Goal: Task Accomplishment & Management: Manage account settings

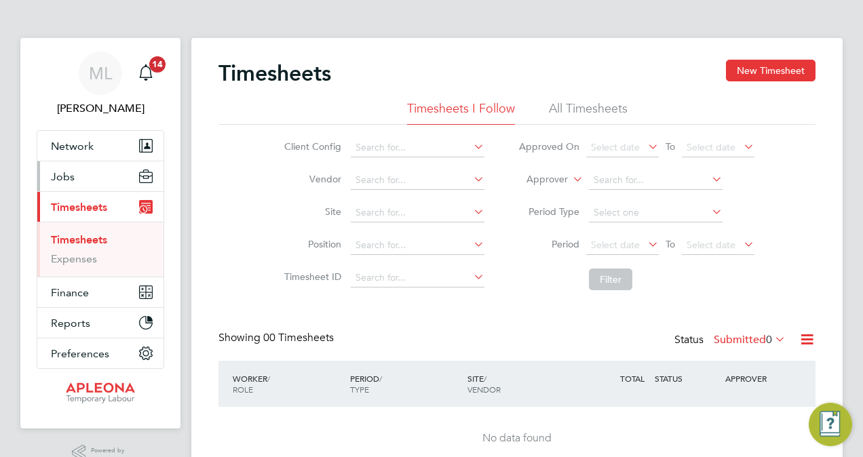
click at [90, 174] on button "Jobs" at bounding box center [100, 176] width 126 height 30
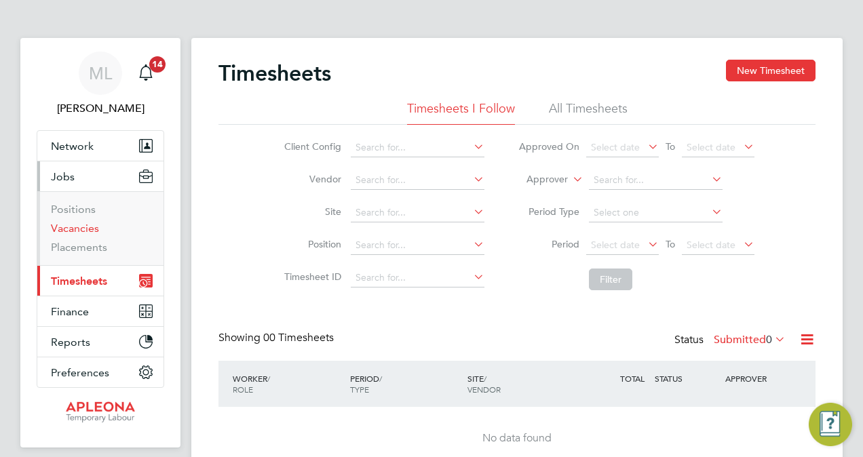
click at [75, 225] on link "Vacancies" at bounding box center [75, 228] width 48 height 13
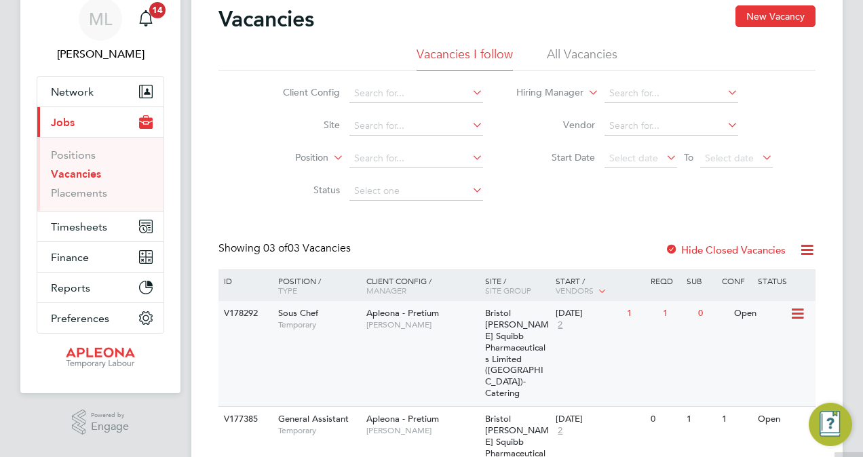
scroll to position [54, 0]
click at [743, 316] on div "Open" at bounding box center [759, 314] width 59 height 25
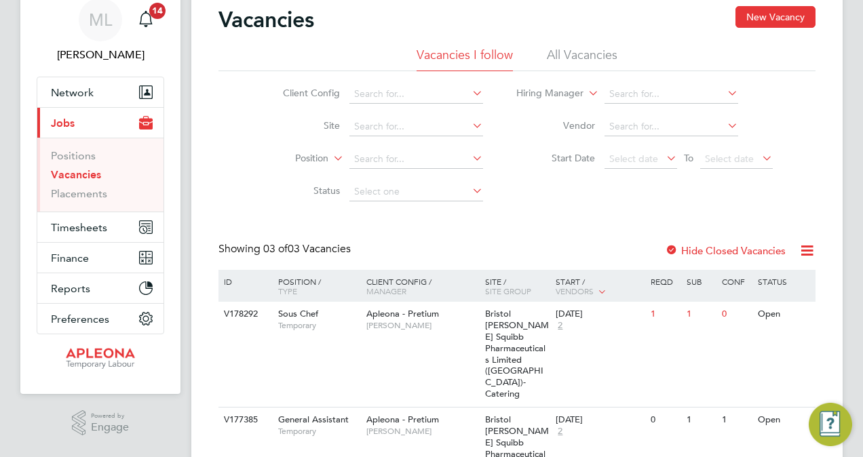
scroll to position [0, 0]
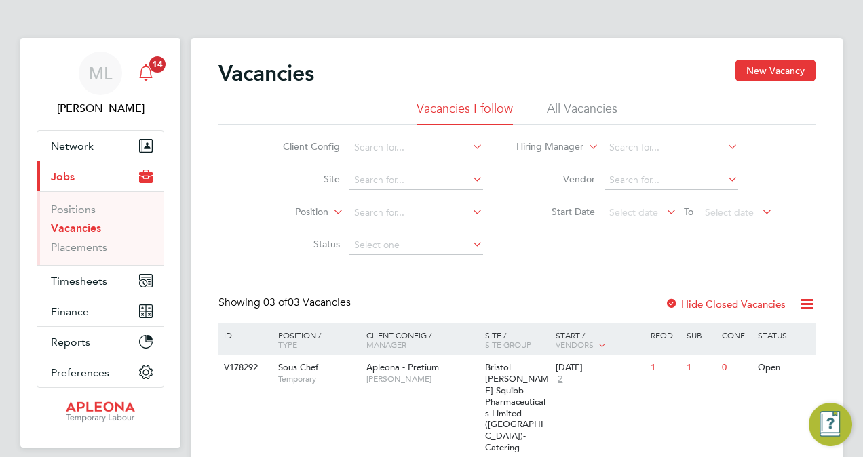
click at [147, 65] on icon "Main navigation" at bounding box center [146, 72] width 16 height 16
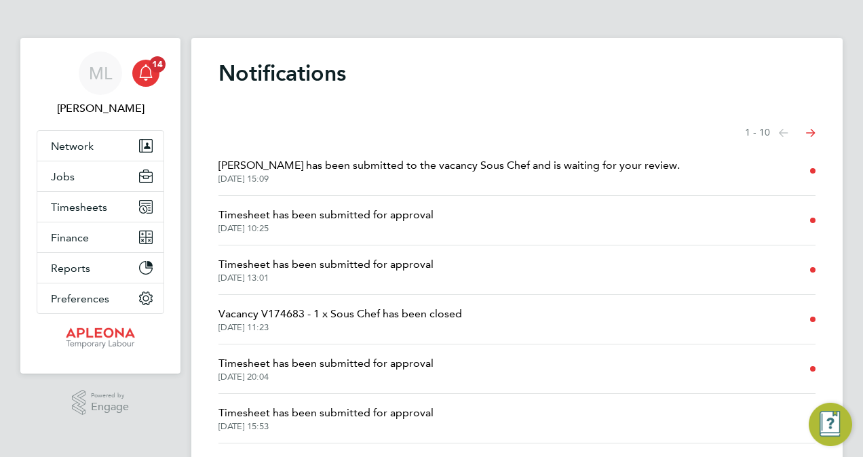
click at [556, 167] on span "Lucy Evans has been submitted to the vacancy Sous Chef and is waiting for your …" at bounding box center [448, 165] width 461 height 16
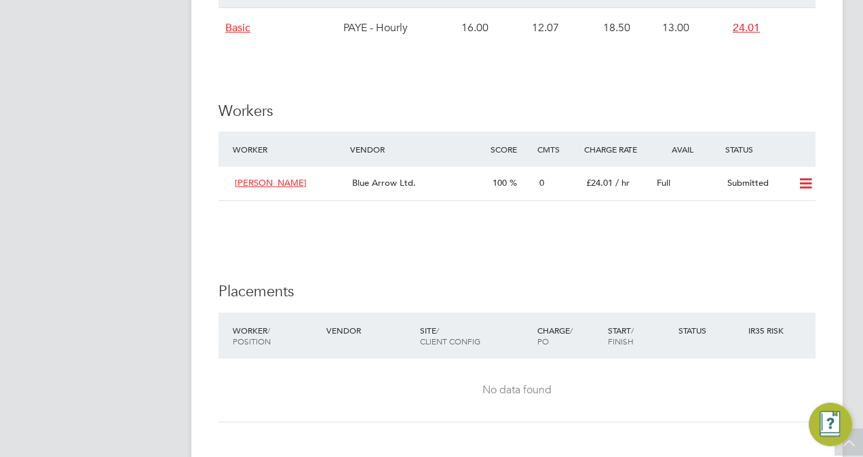
scroll to position [1368, 0]
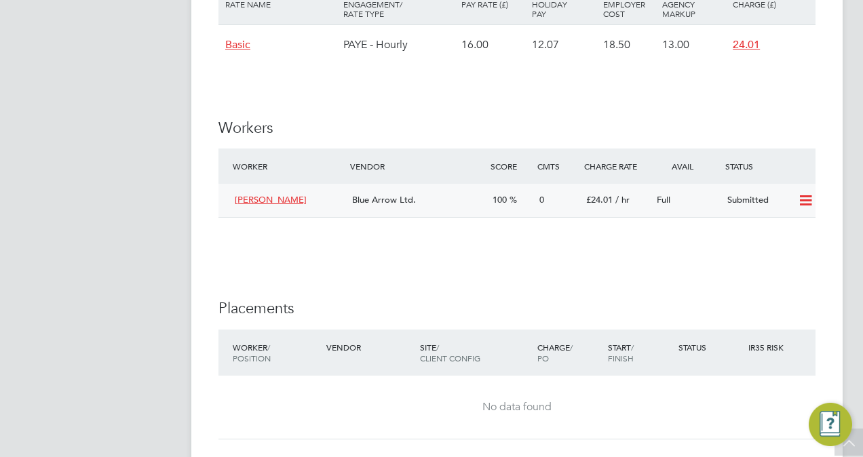
click at [808, 200] on icon at bounding box center [805, 200] width 17 height 11
click at [779, 231] on li "Offer" at bounding box center [787, 229] width 47 height 19
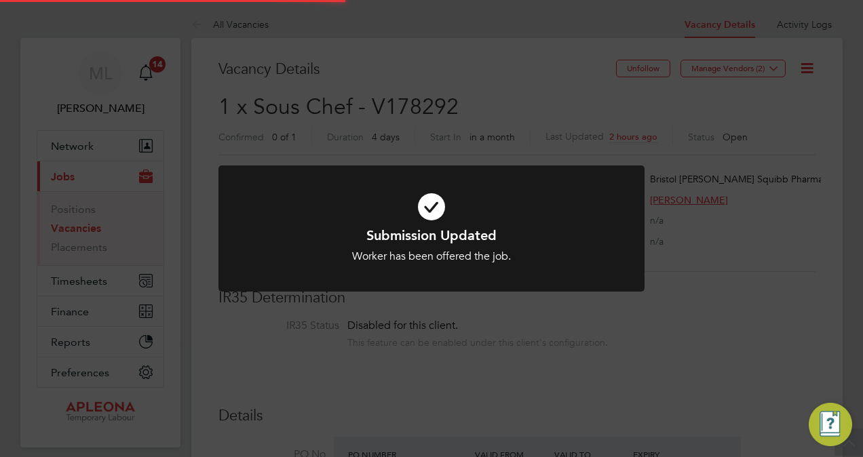
scroll to position [39, 118]
click at [427, 208] on icon at bounding box center [431, 206] width 353 height 53
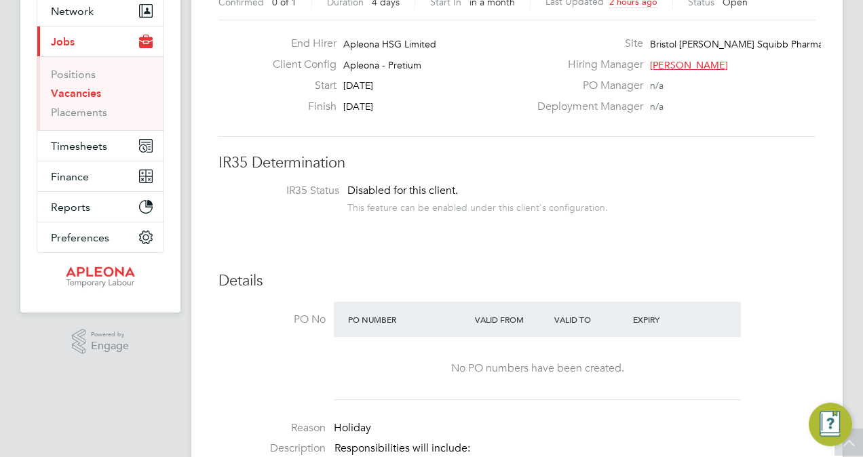
scroll to position [0, 0]
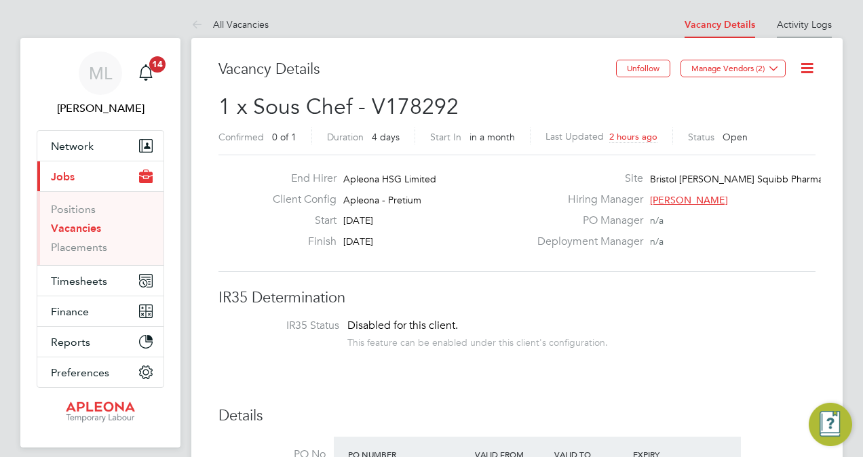
click at [793, 20] on link "Activity Logs" at bounding box center [804, 24] width 55 height 12
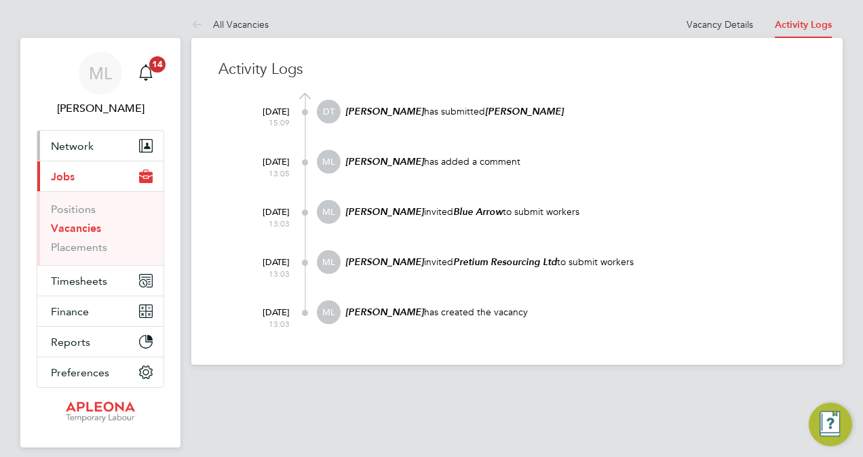
click at [79, 144] on span "Network" at bounding box center [72, 146] width 43 height 13
